Goal: Information Seeking & Learning: Check status

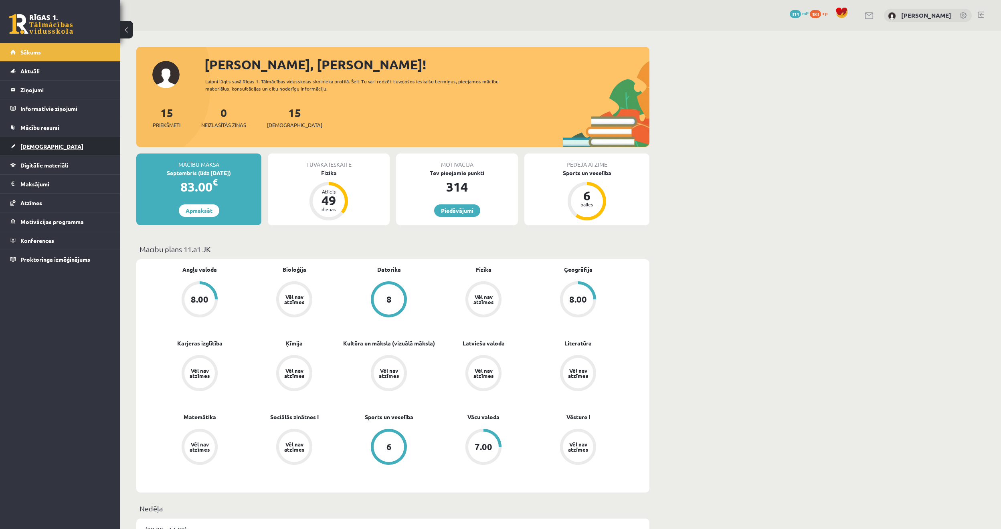
click at [45, 142] on link "[DEMOGRAPHIC_DATA]" at bounding box center [60, 146] width 100 height 18
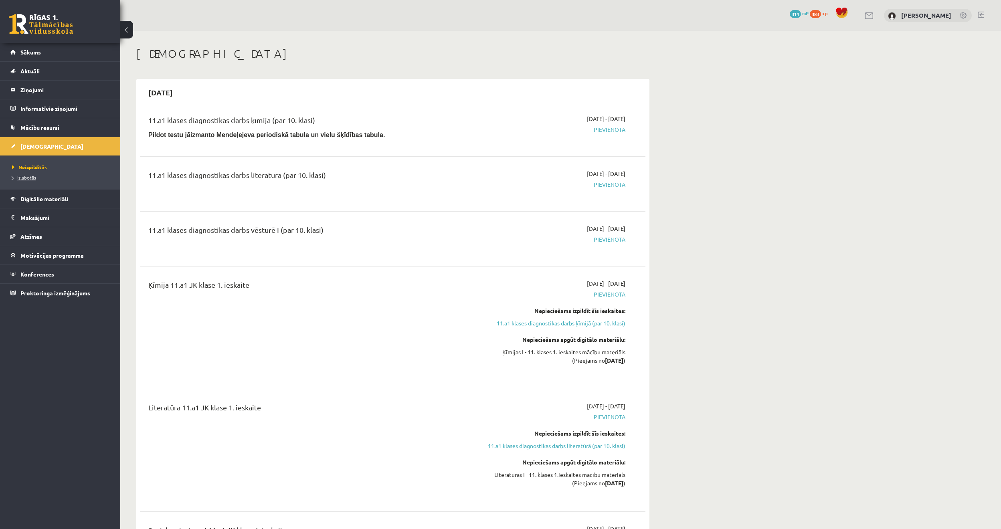
click at [26, 178] on span "Izlabotās" at bounding box center [24, 177] width 24 height 6
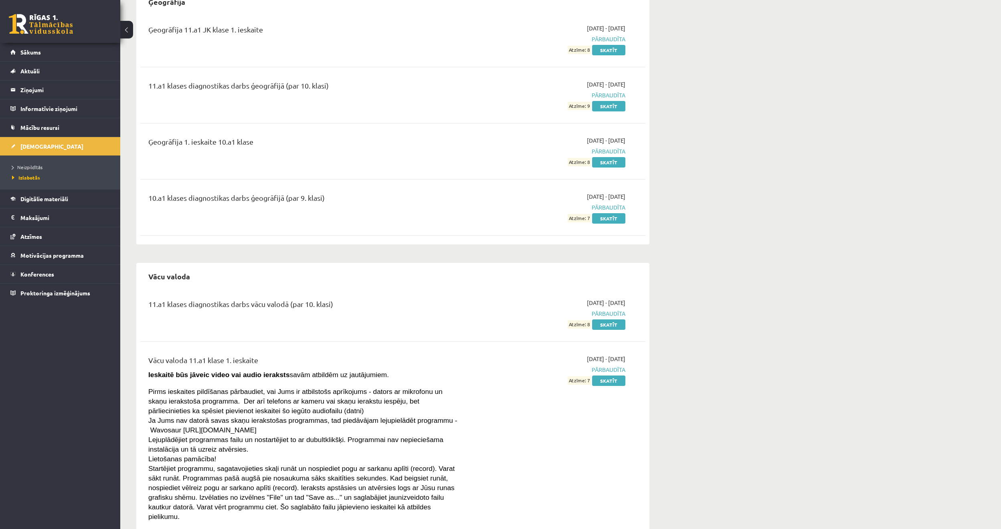
scroll to position [274, 0]
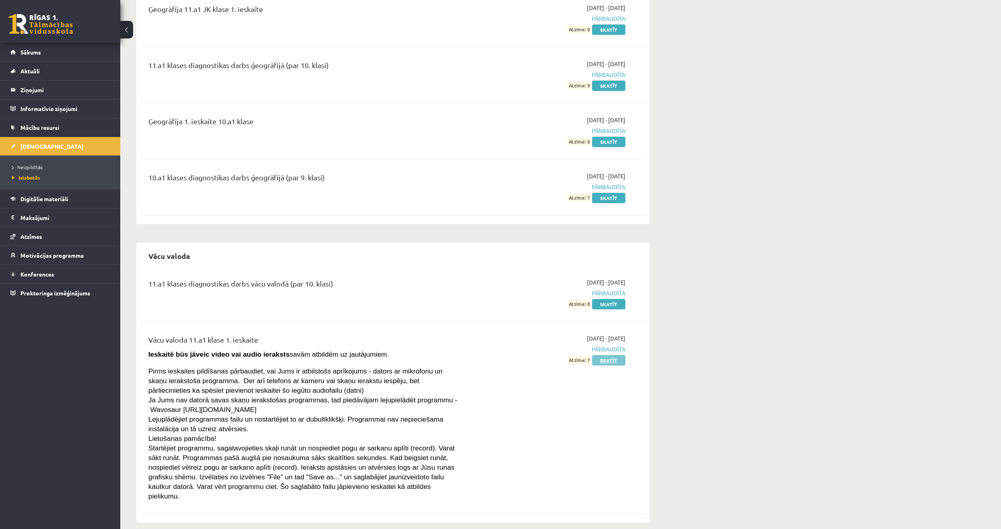
click at [612, 359] on link "Skatīt" at bounding box center [608, 360] width 33 height 10
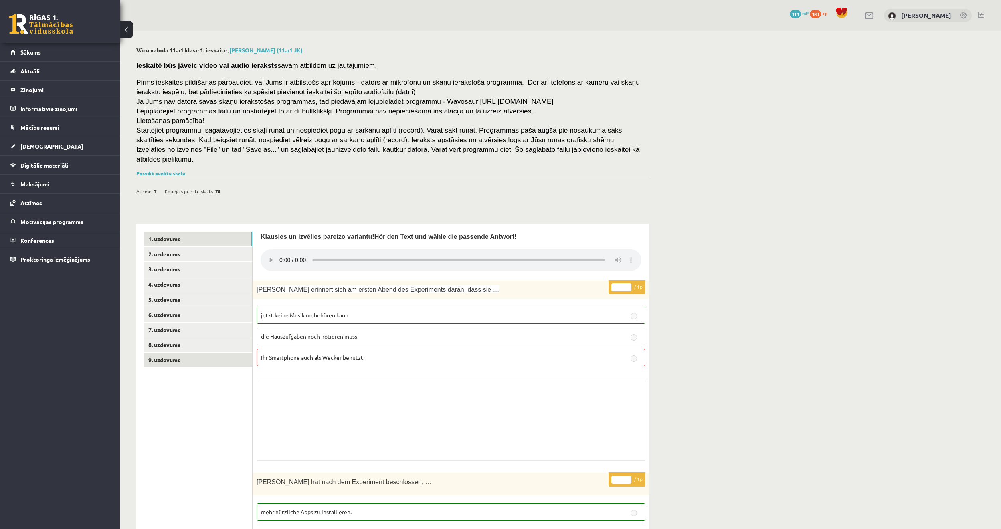
click at [203, 353] on link "9. uzdevums" at bounding box center [198, 360] width 108 height 15
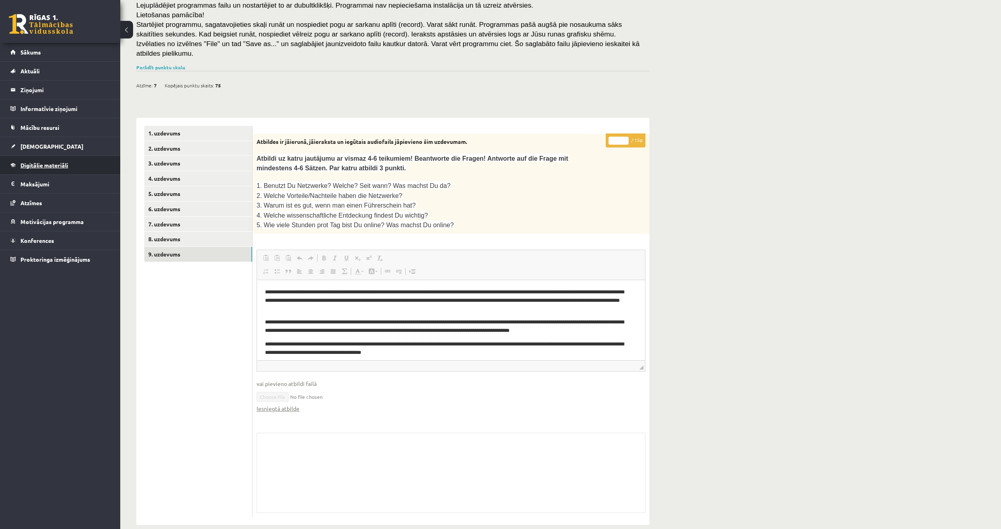
click at [43, 169] on link "Digitālie materiāli" at bounding box center [60, 165] width 100 height 18
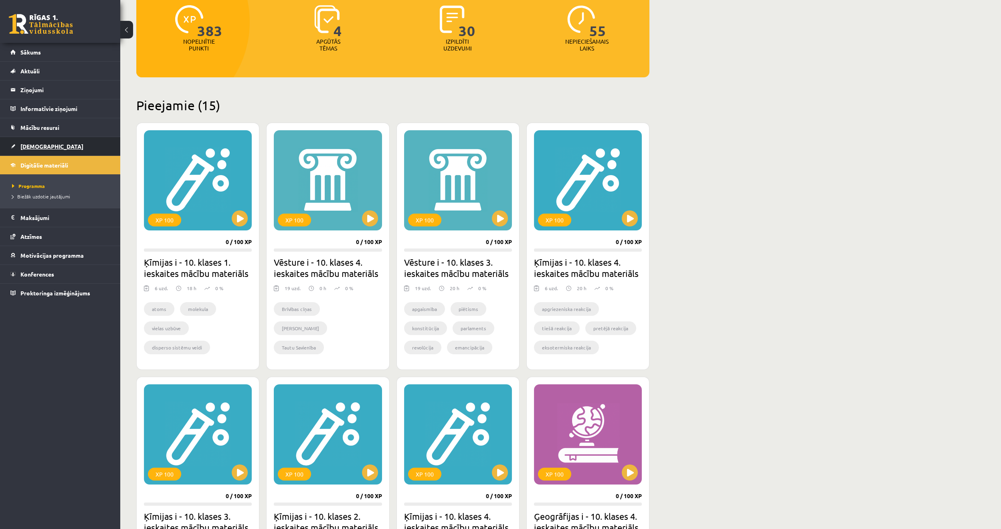
click at [52, 146] on link "[DEMOGRAPHIC_DATA]" at bounding box center [60, 146] width 100 height 18
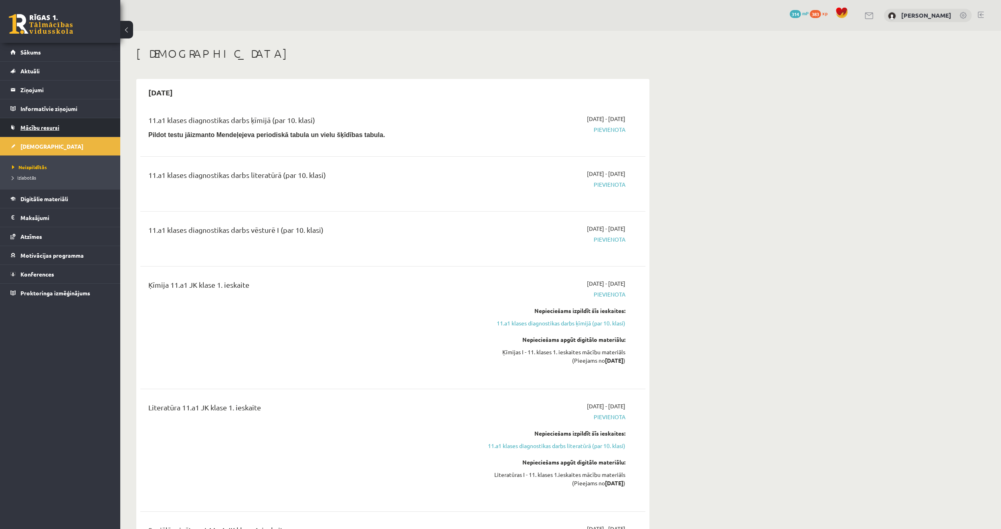
click at [56, 127] on span "Mācību resursi" at bounding box center [39, 127] width 39 height 7
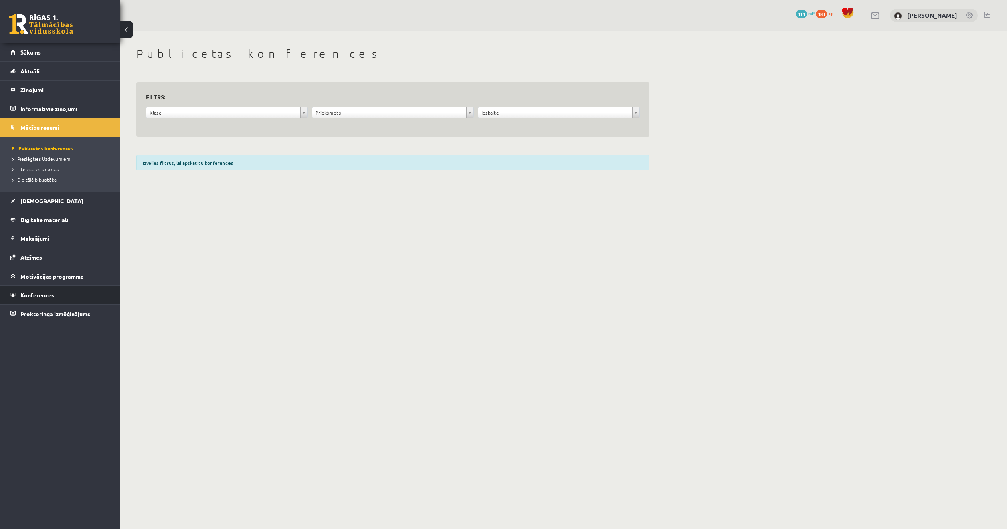
click at [57, 298] on link "Konferences" at bounding box center [60, 295] width 100 height 18
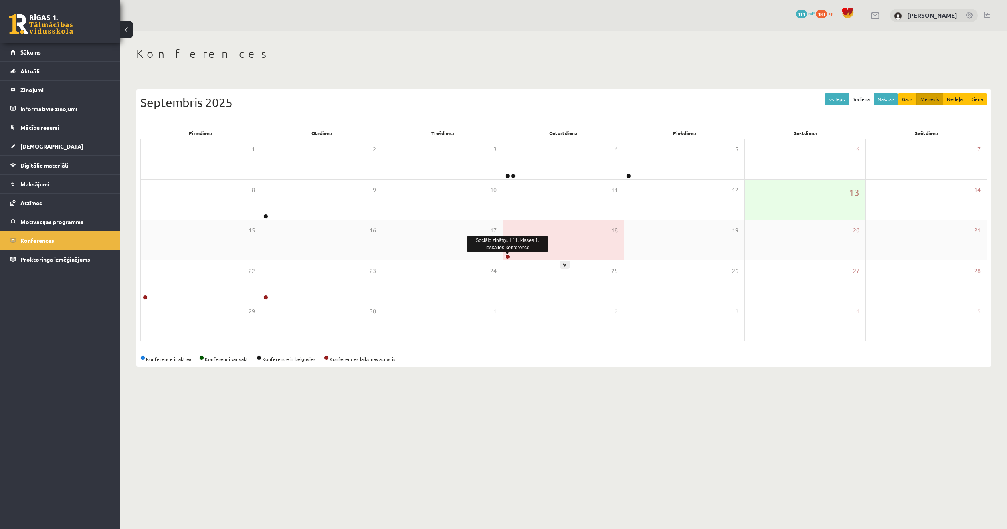
click at [509, 257] on link at bounding box center [507, 257] width 5 height 5
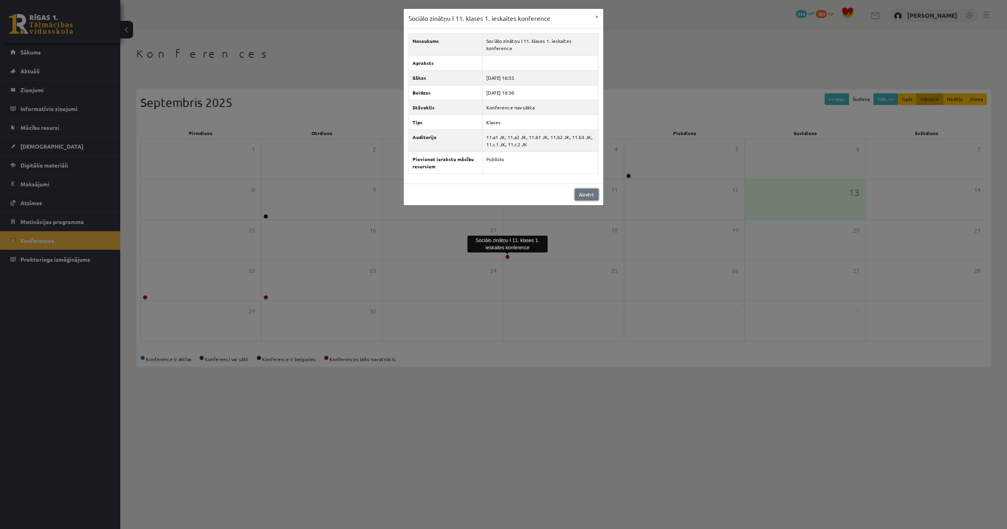
click at [589, 194] on link "Aizvērt" at bounding box center [587, 195] width 24 height 12
